Goal: Task Accomplishment & Management: Manage account settings

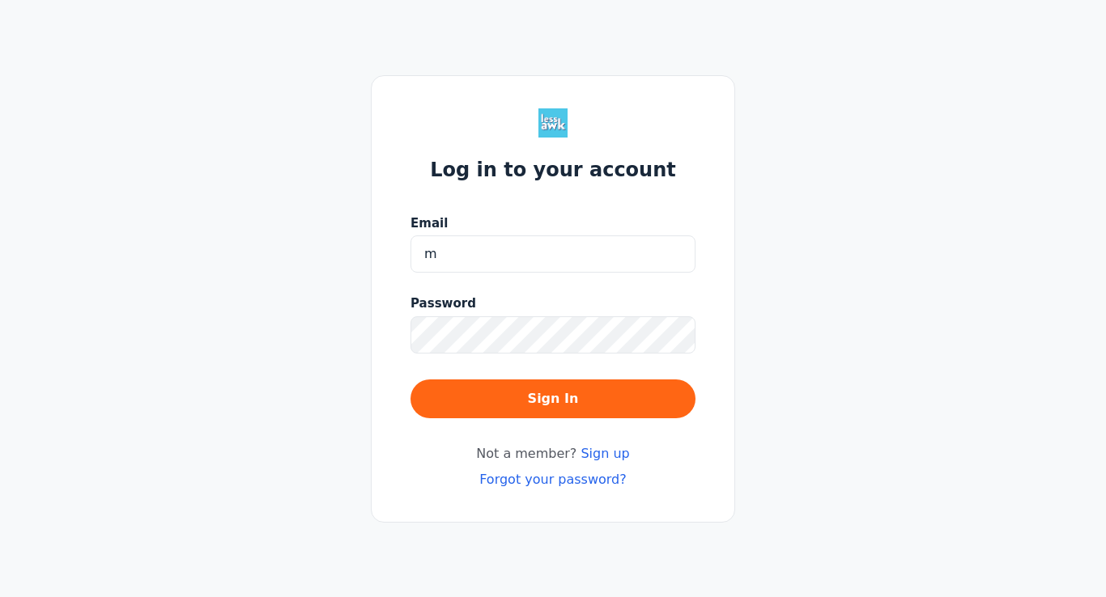
type input "[EMAIL_ADDRESS][PERSON_NAME][DOMAIN_NAME]"
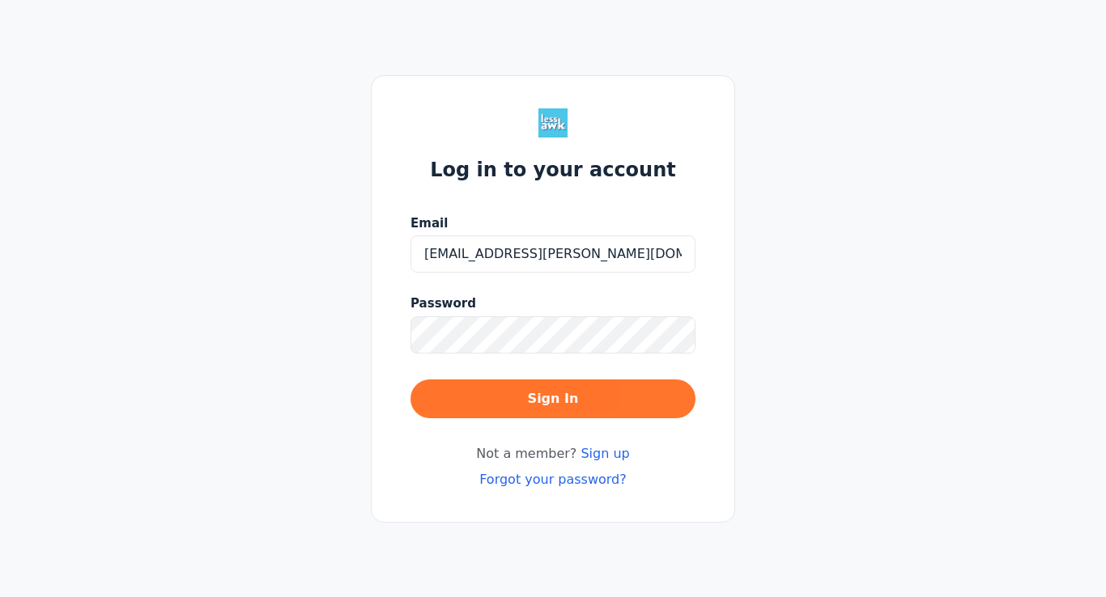
click at [547, 401] on button "Sign In" at bounding box center [552, 399] width 285 height 39
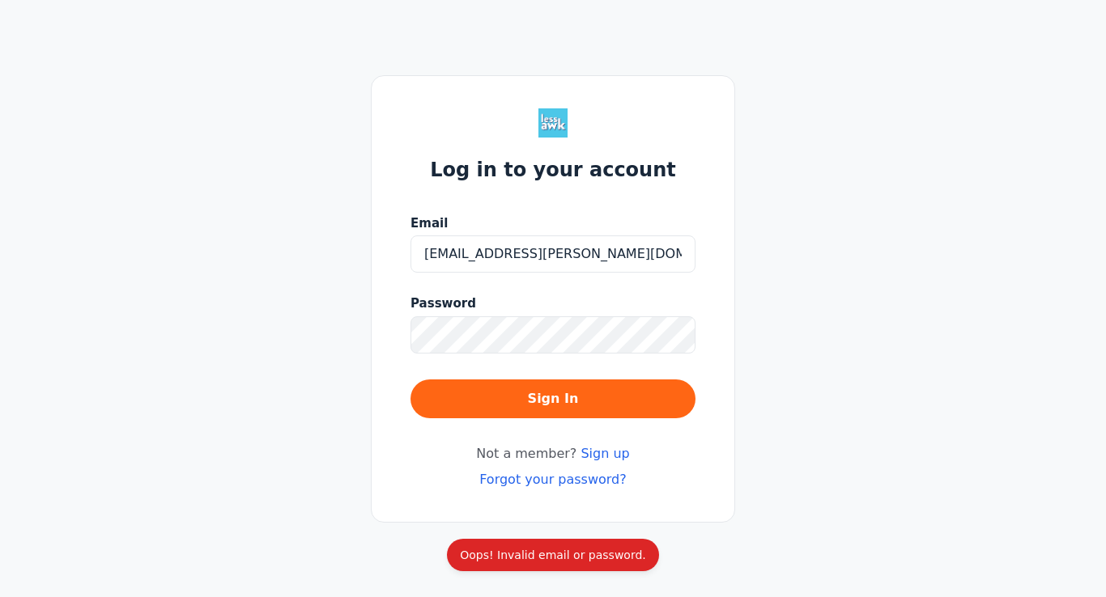
click at [547, 478] on link "Forgot your password?" at bounding box center [552, 479] width 147 height 15
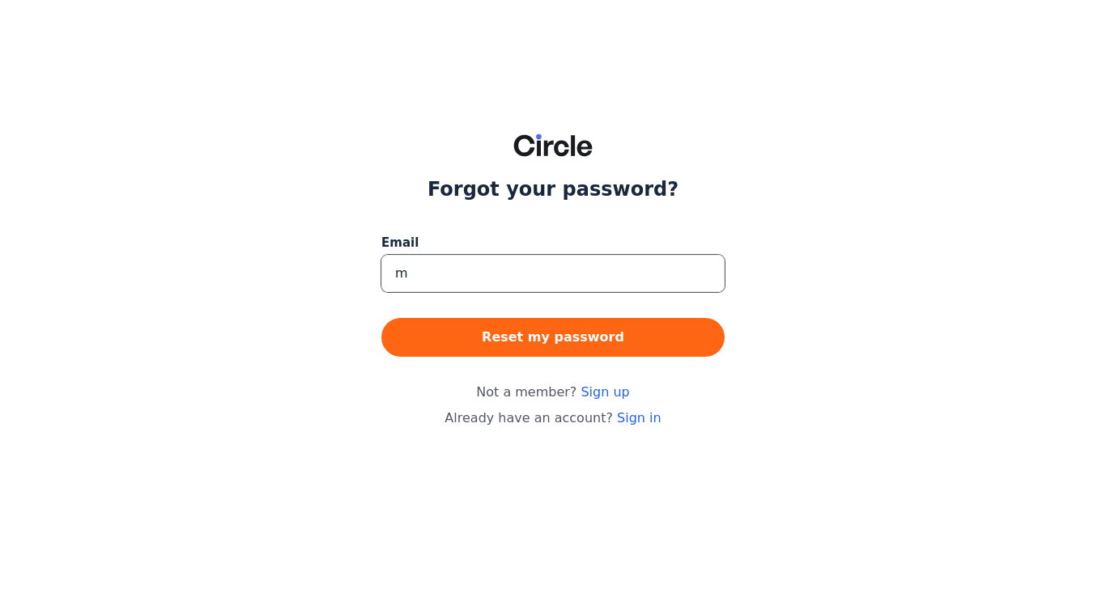
type input "[EMAIL_ADDRESS][PERSON_NAME][DOMAIN_NAME]"
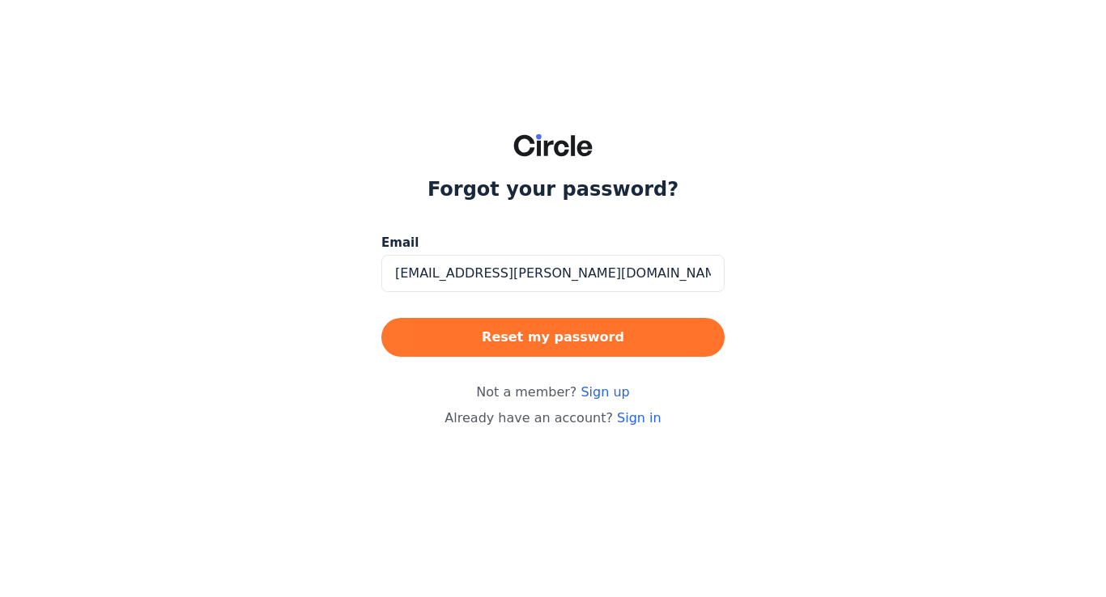
click at [544, 348] on button "Reset my password" at bounding box center [552, 337] width 343 height 39
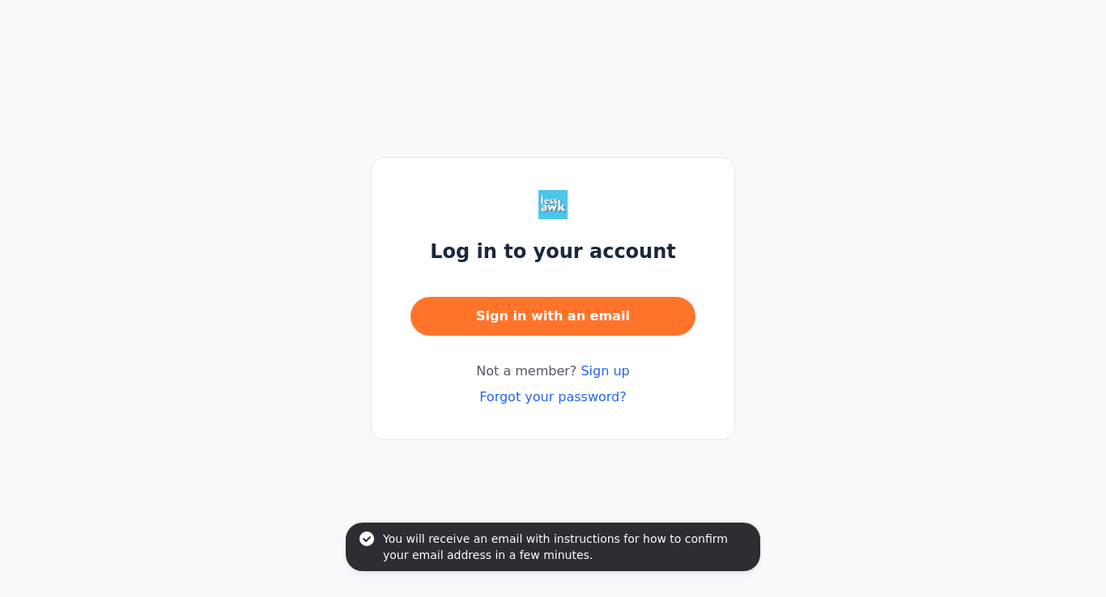
click at [550, 318] on button "Sign in with an email" at bounding box center [552, 316] width 285 height 39
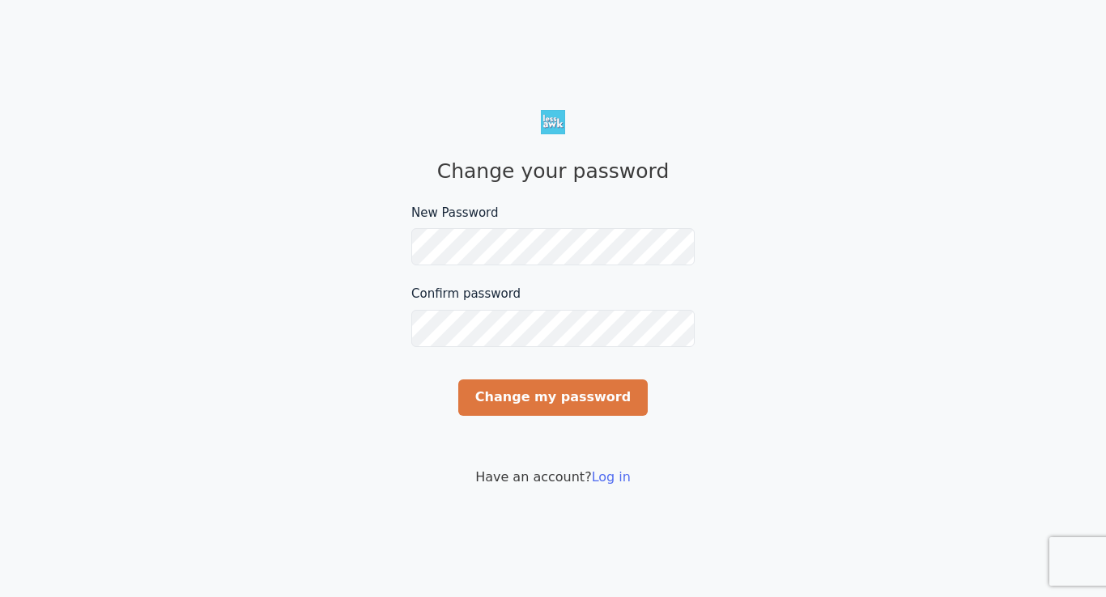
click at [511, 400] on input "Change my password" at bounding box center [552, 398] width 189 height 36
